Goal: Information Seeking & Learning: Learn about a topic

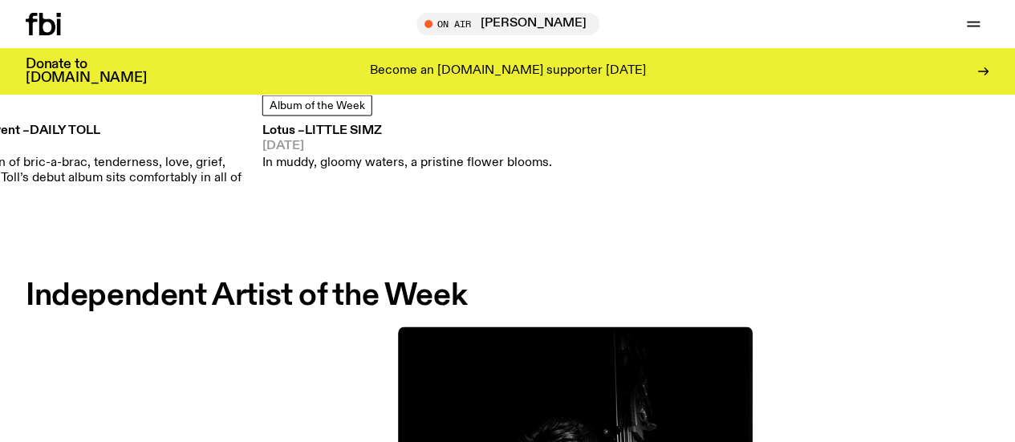
scroll to position [768, 0]
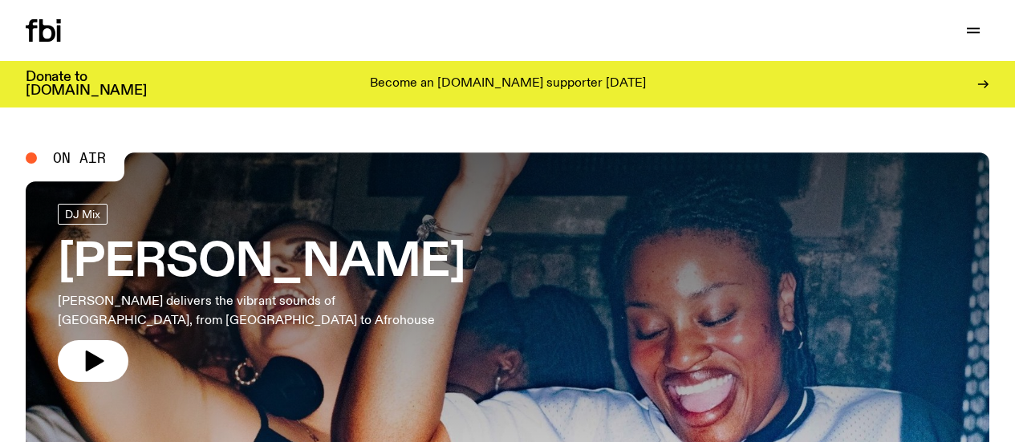
click at [0, 0] on link "Read" at bounding box center [0, 0] width 0 height 0
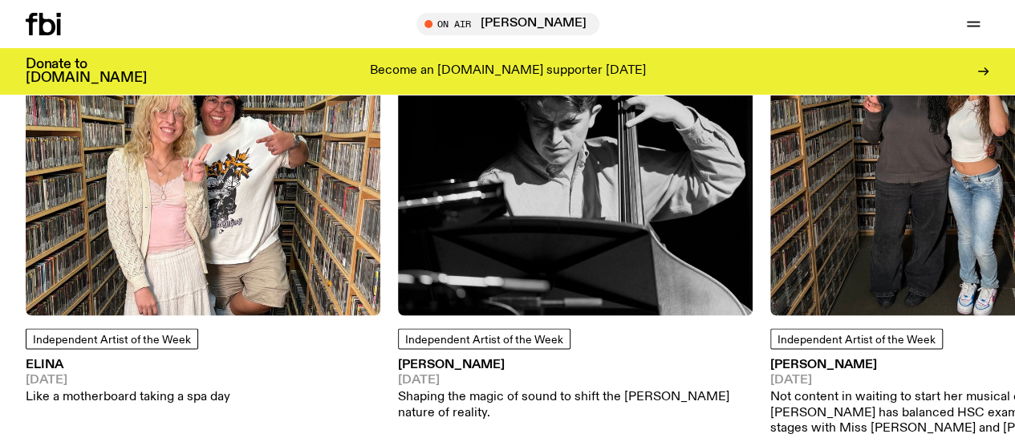
scroll to position [1483, 0]
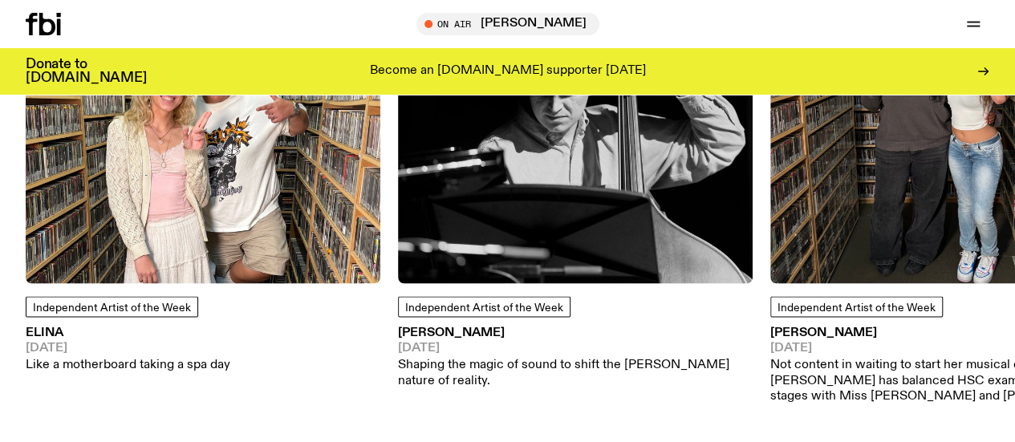
click at [474, 313] on span "Independent Artist of the Week" at bounding box center [484, 307] width 158 height 11
